Goal: Task Accomplishment & Management: Complete application form

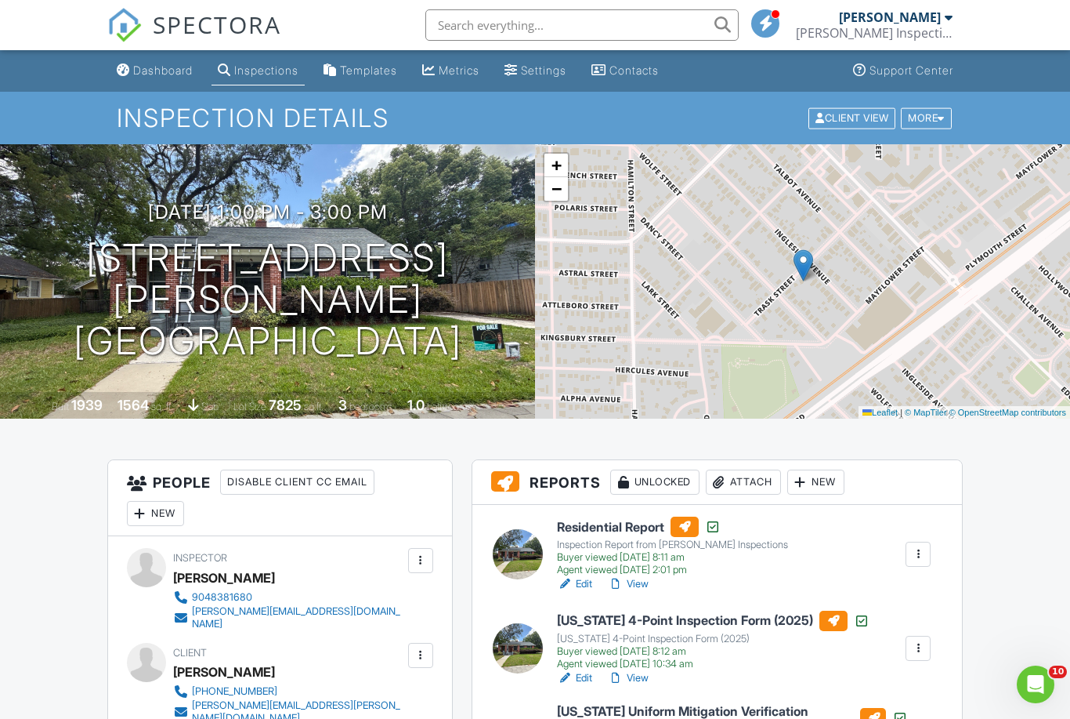
scroll to position [31, 0]
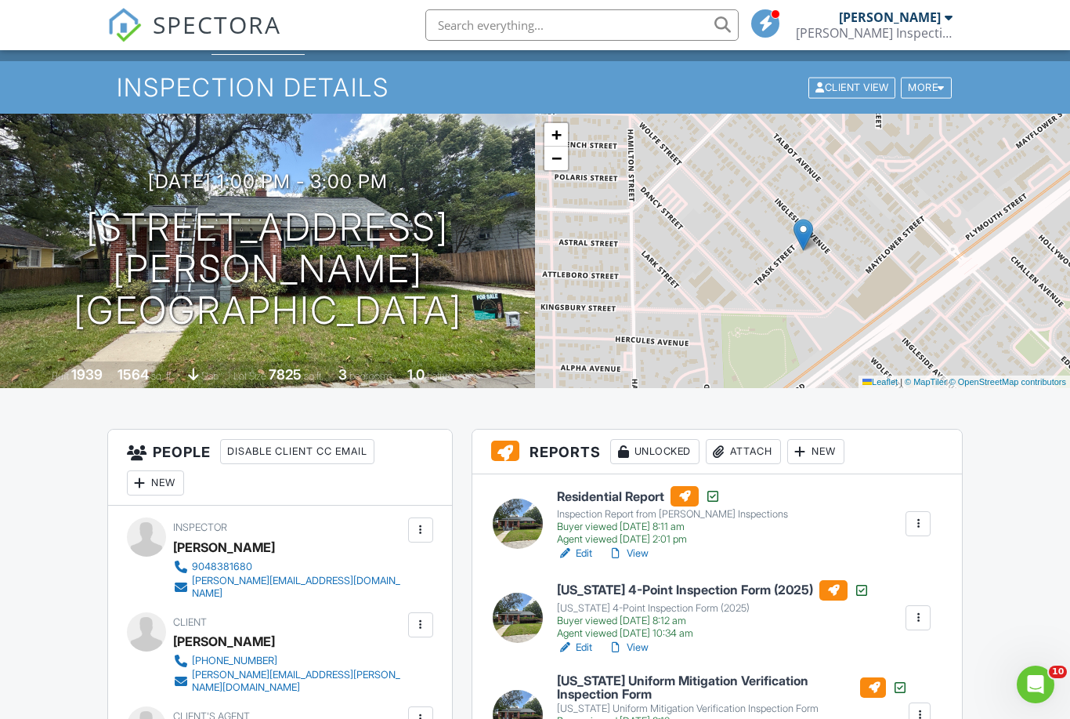
click at [632, 556] on link "View" at bounding box center [628, 553] width 41 height 16
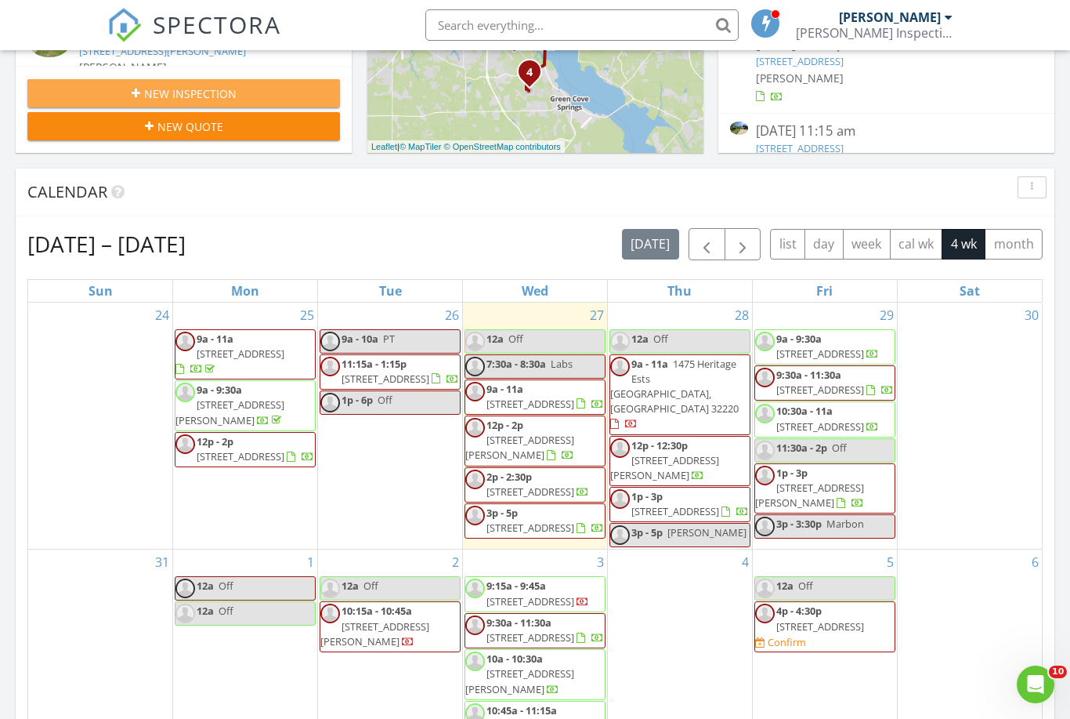
click at [93, 92] on div "New Inspection" at bounding box center [184, 93] width 288 height 16
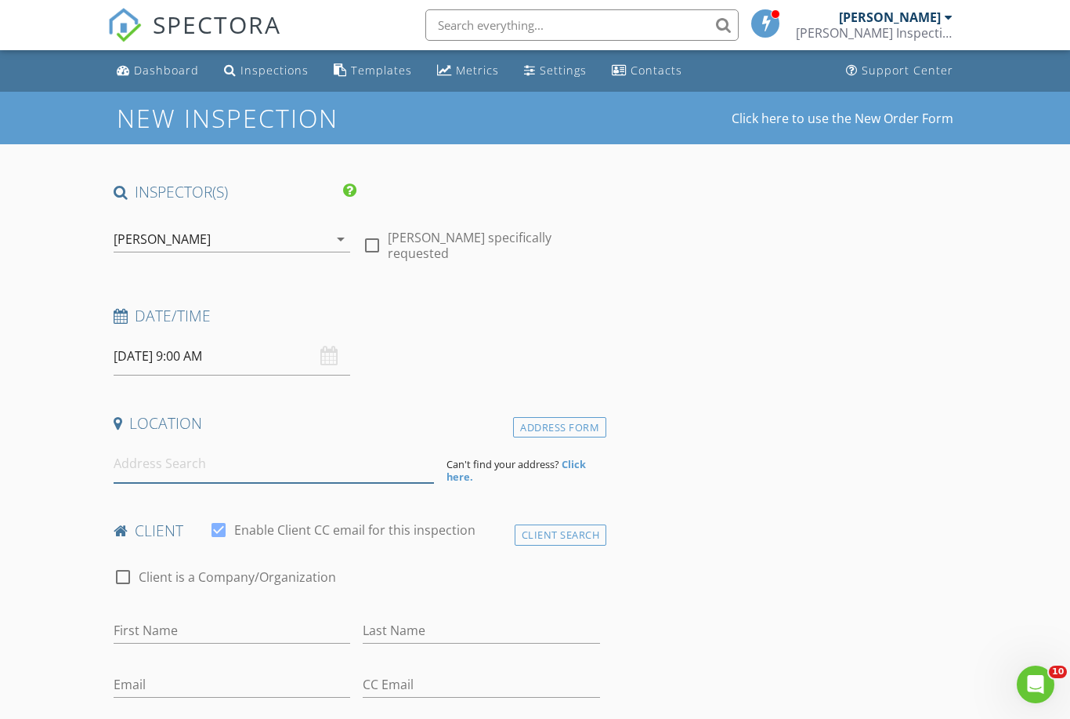
click at [351, 457] on input at bounding box center [274, 463] width 320 height 38
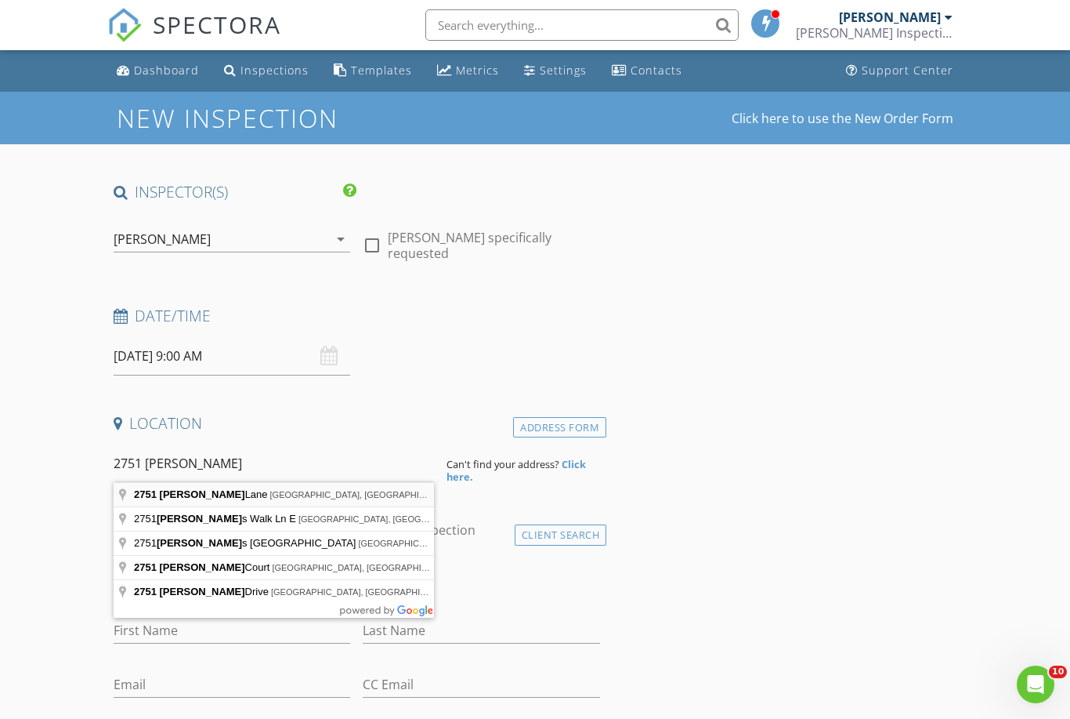
type input "[STREET_ADDRESS][PERSON_NAME]"
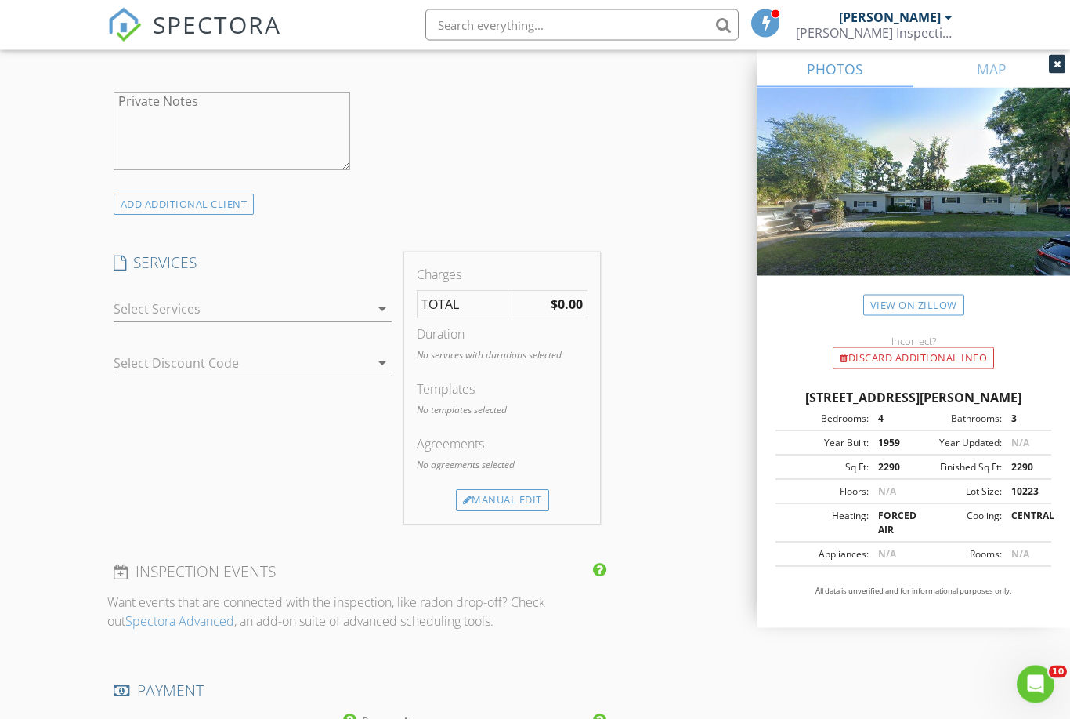
scroll to position [1084, 0]
click at [234, 304] on div at bounding box center [242, 308] width 257 height 25
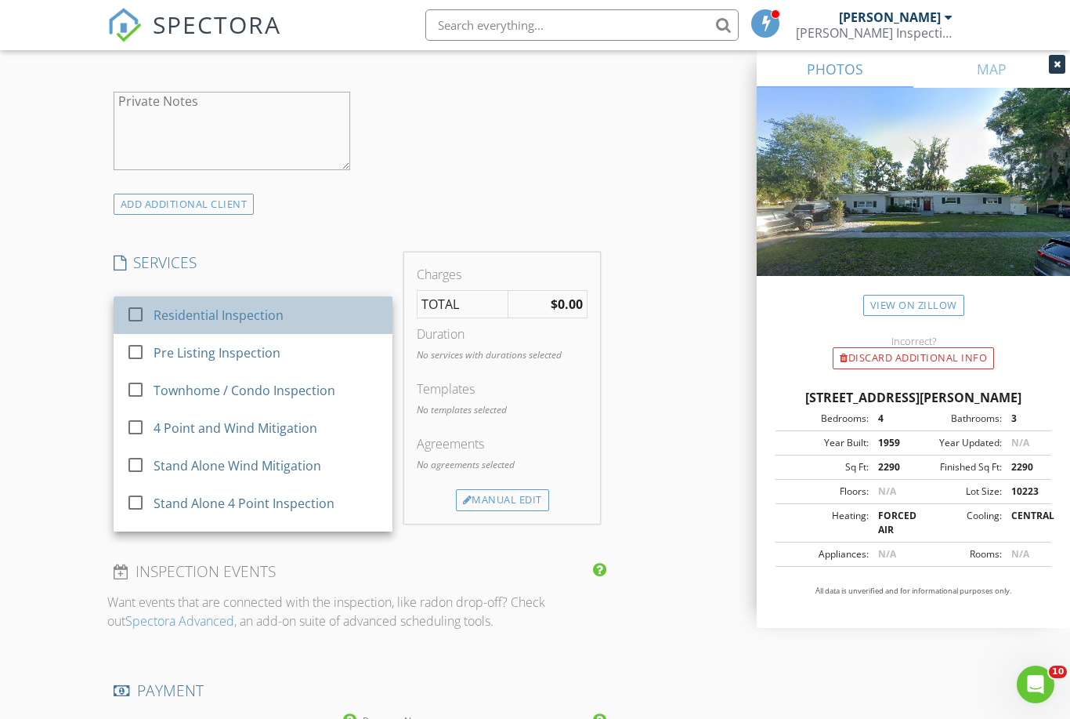
click at [223, 308] on div "Residential Inspection" at bounding box center [219, 315] width 130 height 19
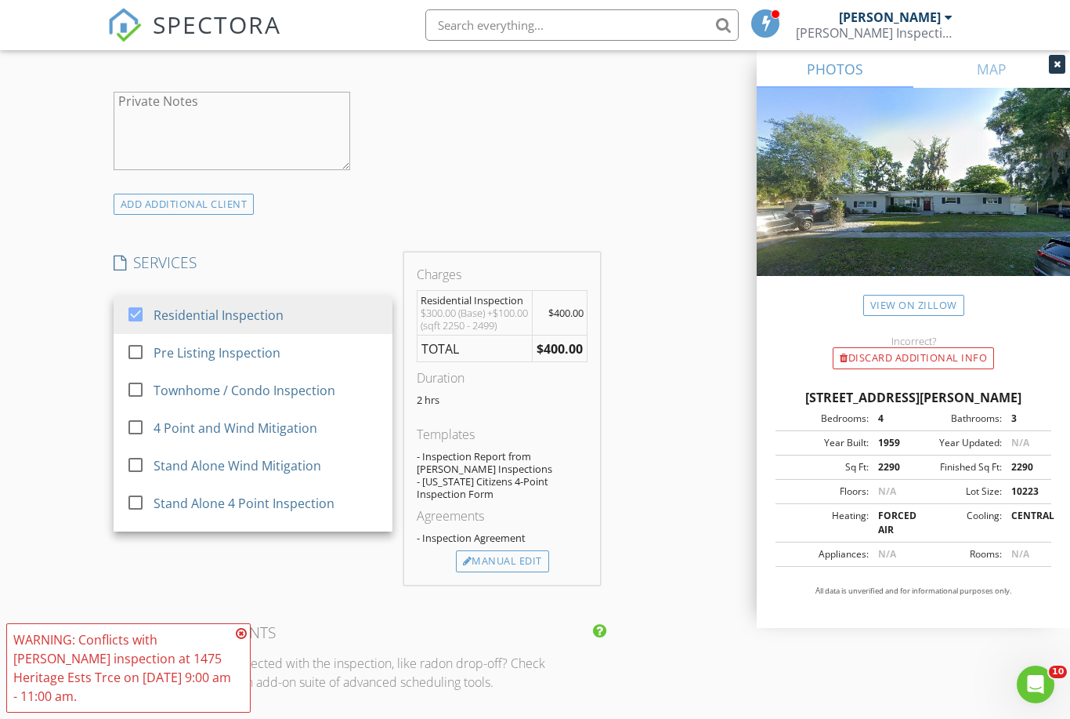
click at [294, 258] on h4 "SERVICES" at bounding box center [253, 262] width 279 height 20
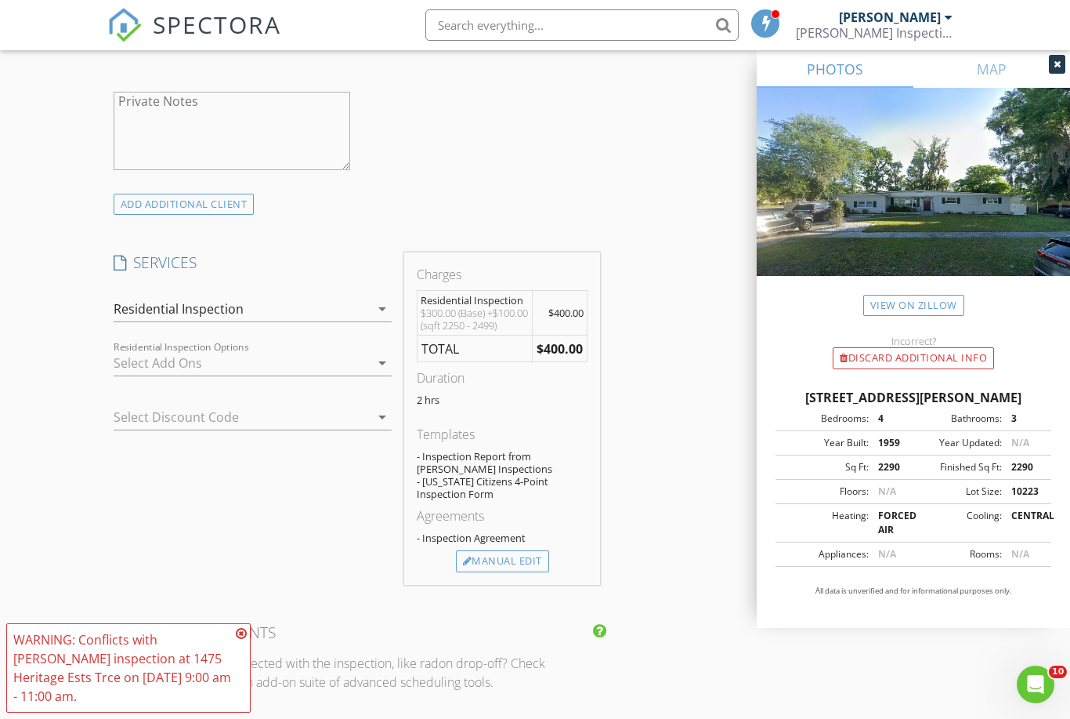
click at [196, 368] on div at bounding box center [242, 362] width 257 height 25
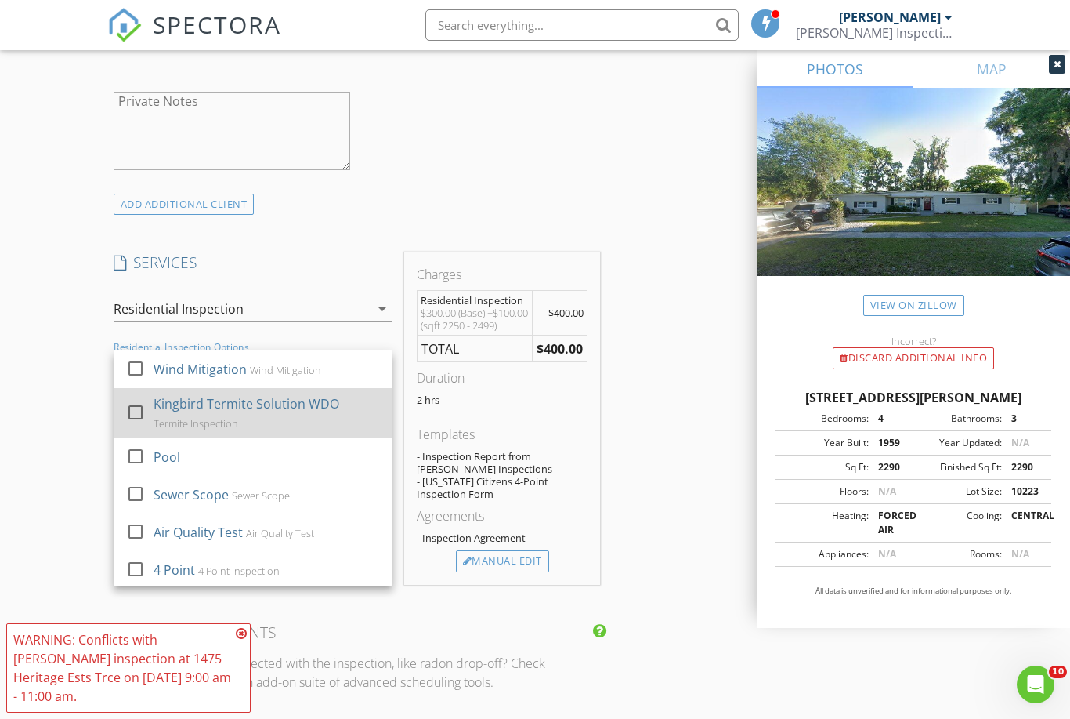
click at [135, 413] on div at bounding box center [135, 412] width 27 height 27
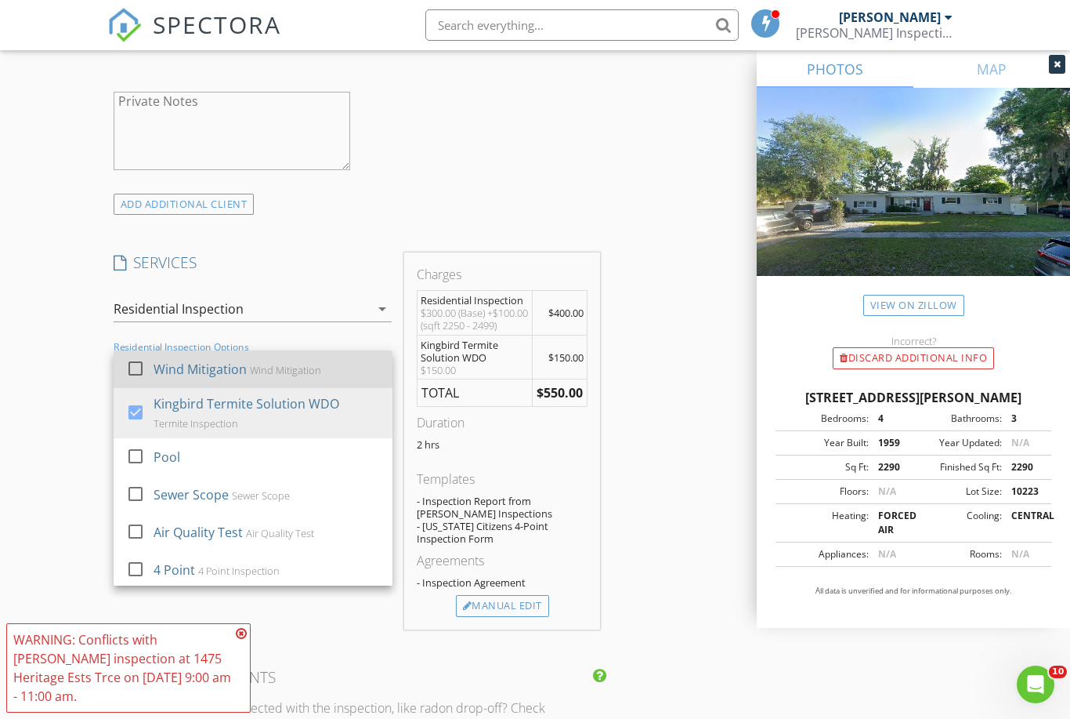
click at [136, 362] on div at bounding box center [135, 368] width 27 height 27
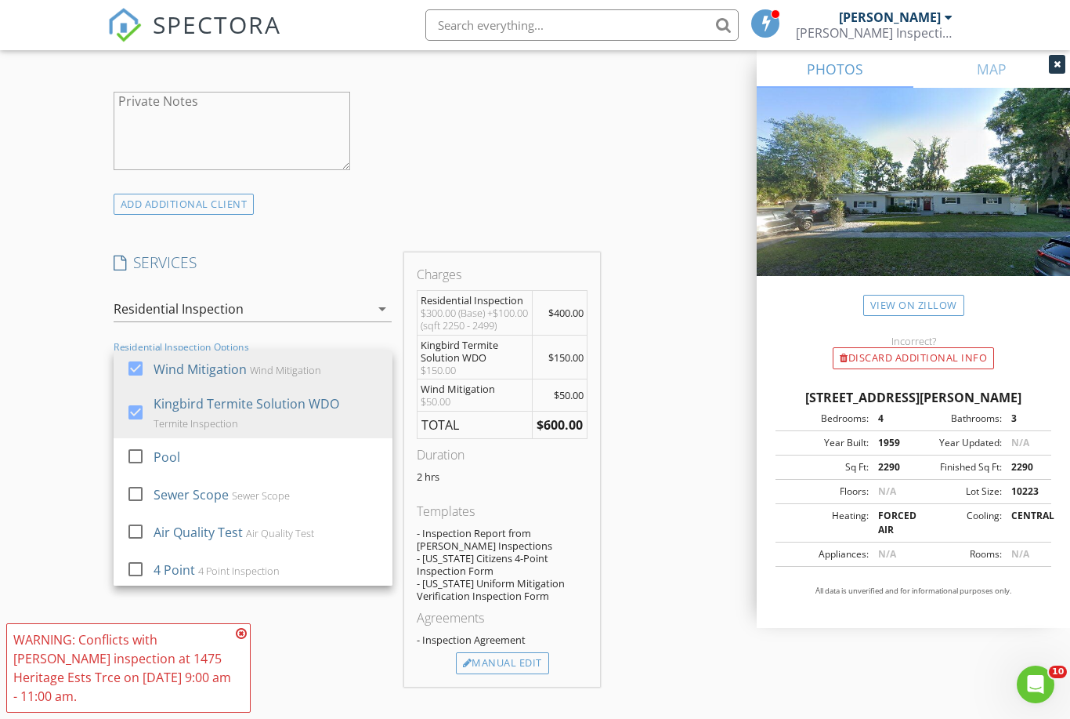
click at [89, 386] on div "New Inspection Click here to use the New Order Form INSPECTOR(S) check_box Jaso…" at bounding box center [535, 437] width 1070 height 2860
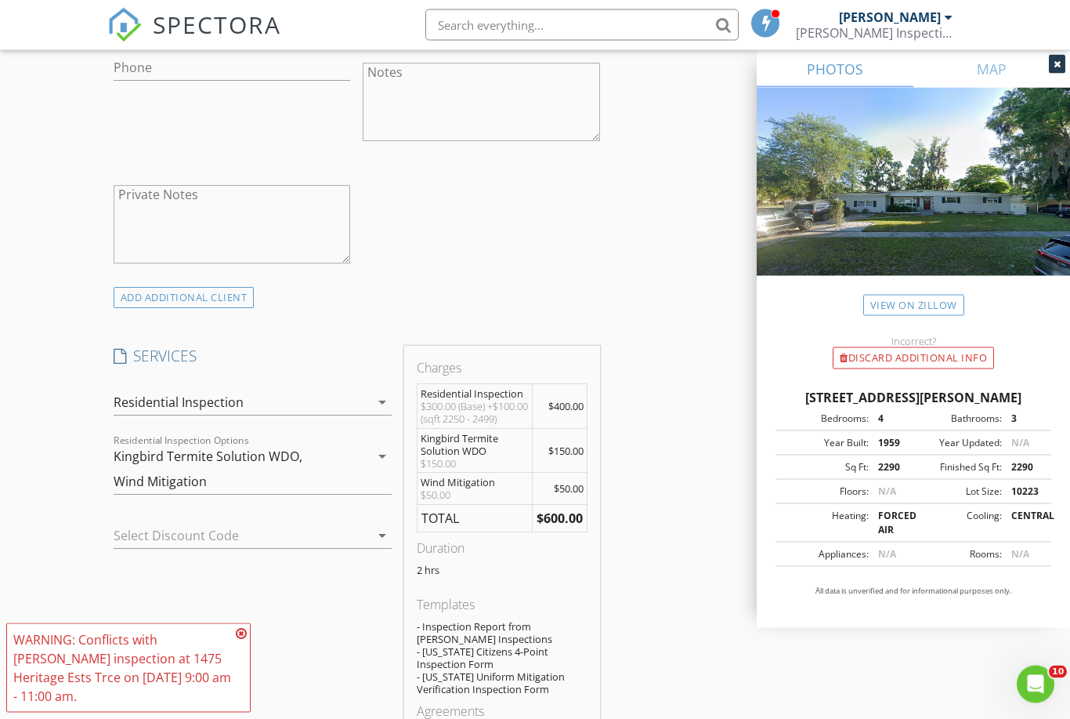
scroll to position [964, 0]
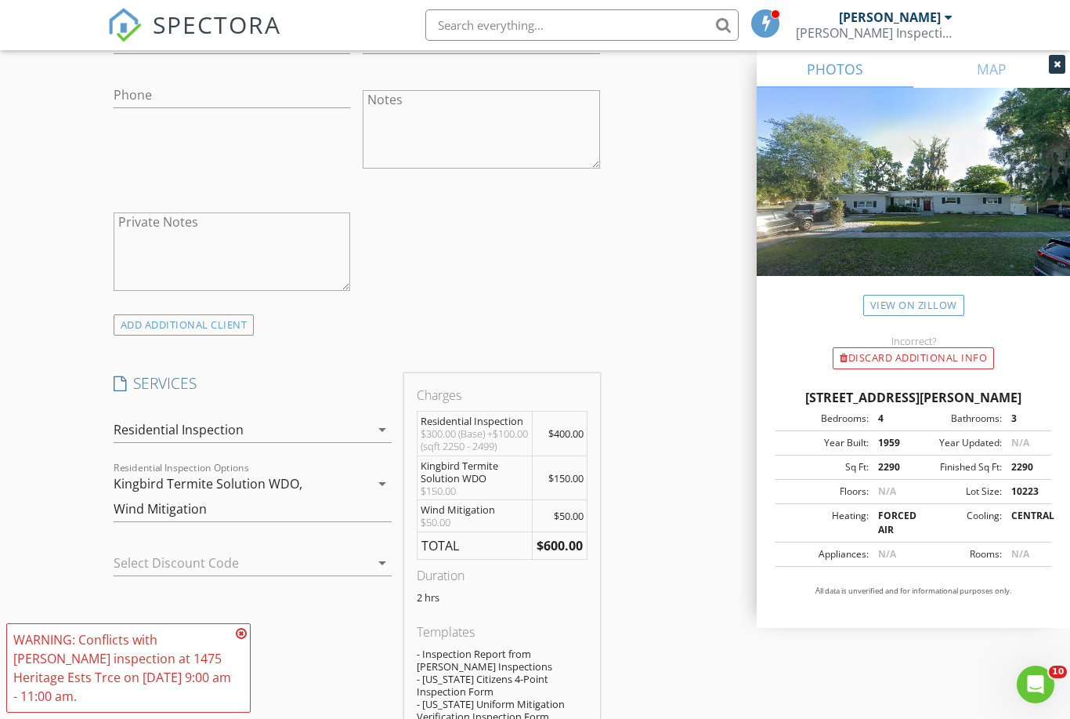
click at [185, 25] on span "SPECTORA" at bounding box center [217, 24] width 129 height 33
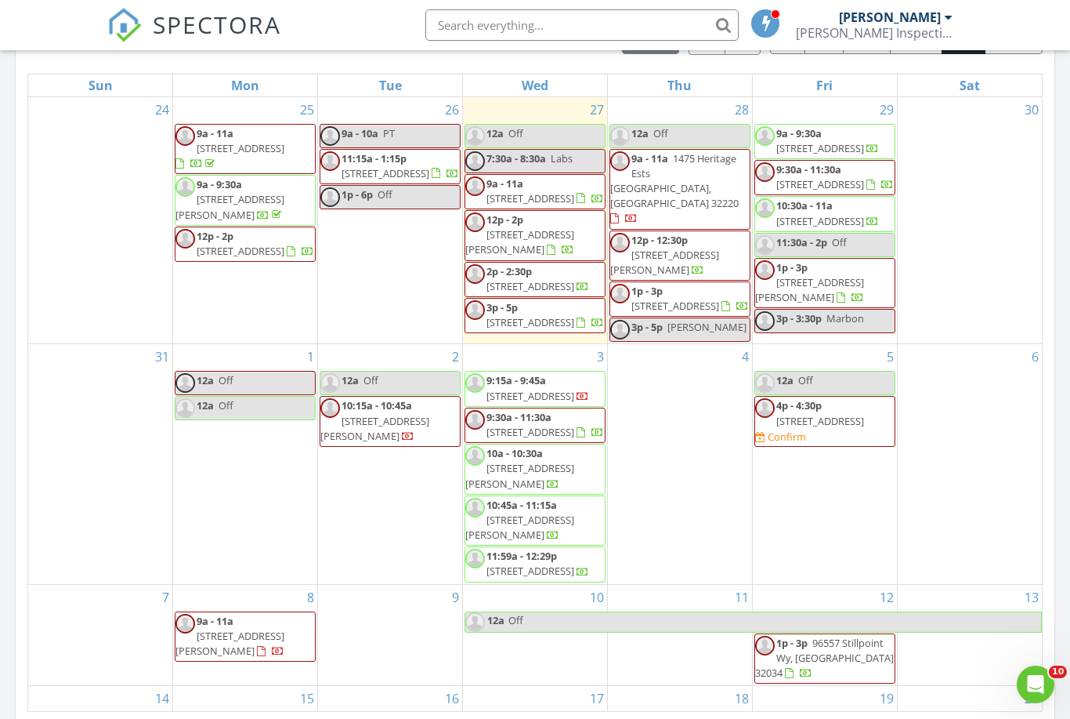
scroll to position [777, 0]
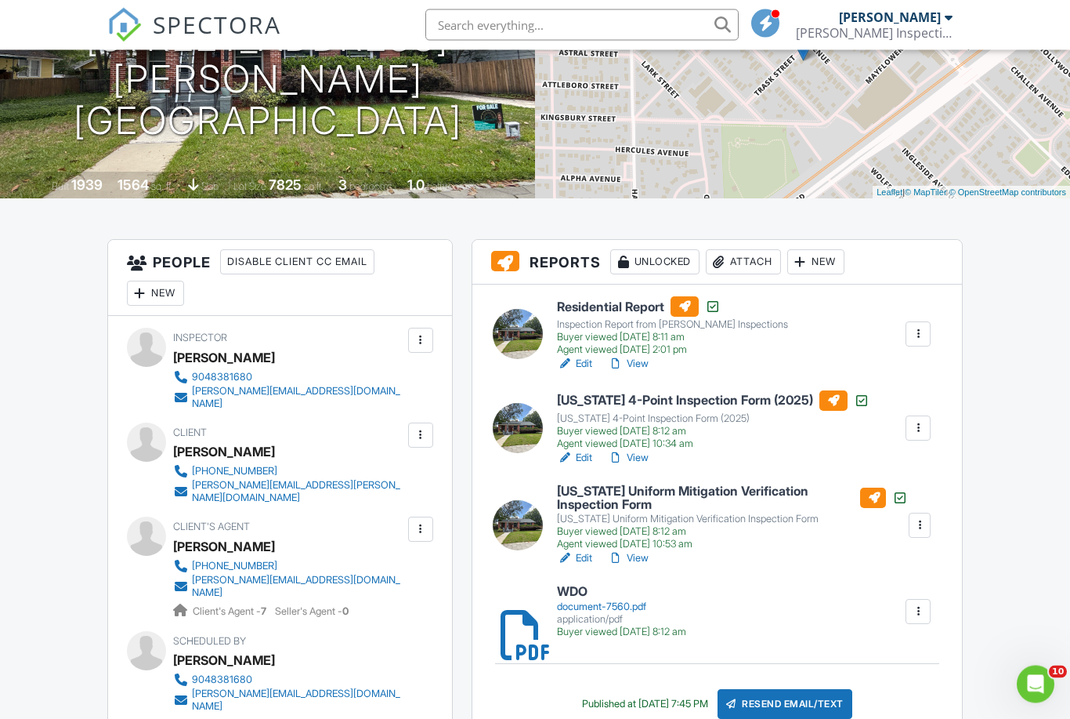
click at [641, 359] on link "View" at bounding box center [628, 365] width 41 height 16
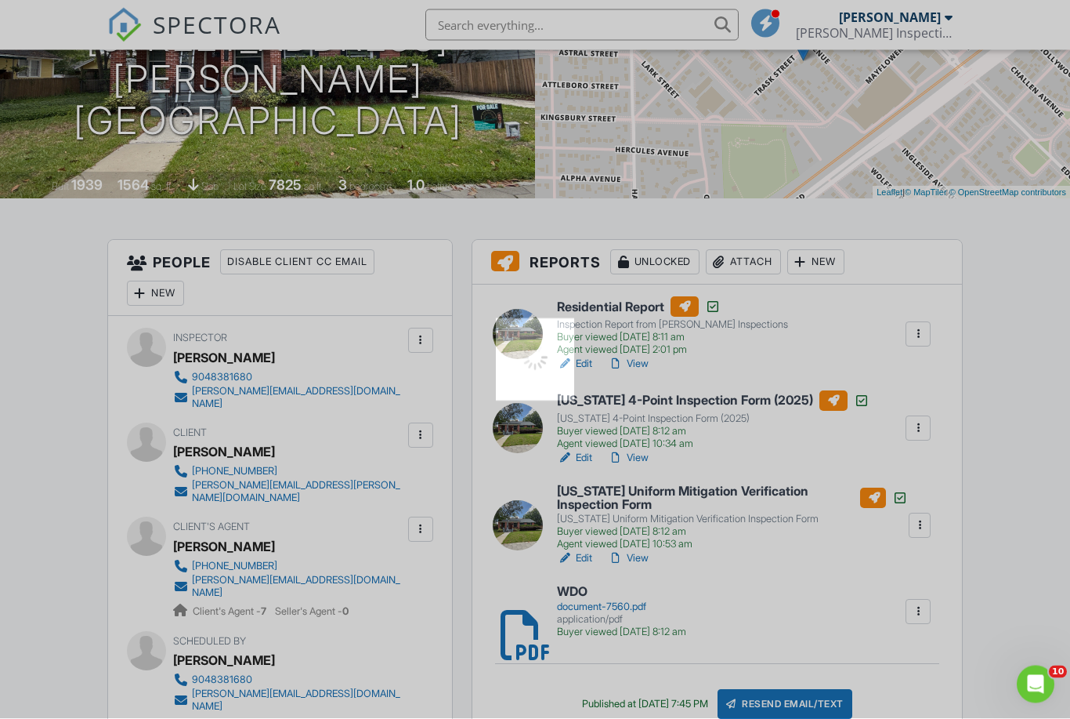
scroll to position [220, 0]
